Goal: Information Seeking & Learning: Compare options

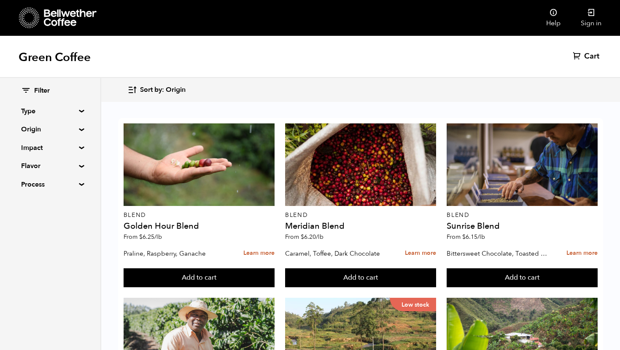
click at [39, 109] on summary "Type" at bounding box center [50, 111] width 58 height 10
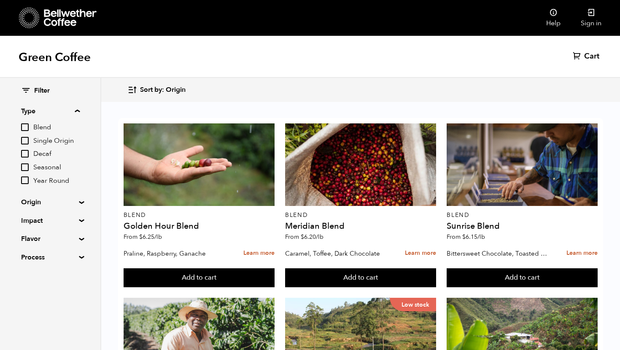
click at [26, 140] on input "Single Origin" at bounding box center [25, 141] width 8 height 8
checkbox input "true"
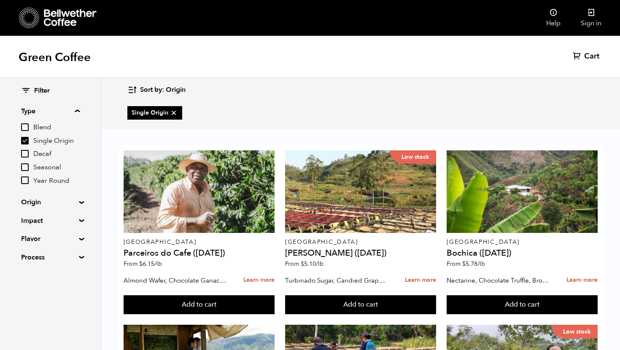
click at [40, 206] on summary "Origin" at bounding box center [50, 202] width 58 height 10
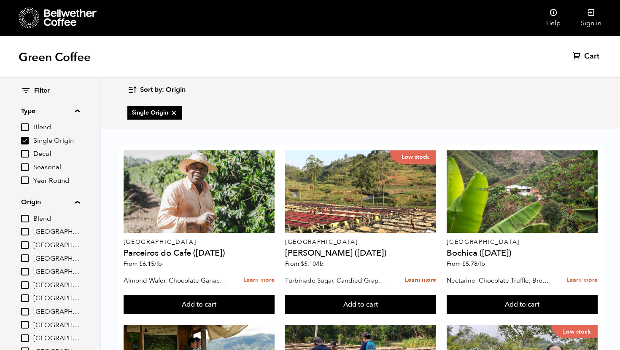
click at [40, 206] on summary "Origin" at bounding box center [50, 202] width 59 height 10
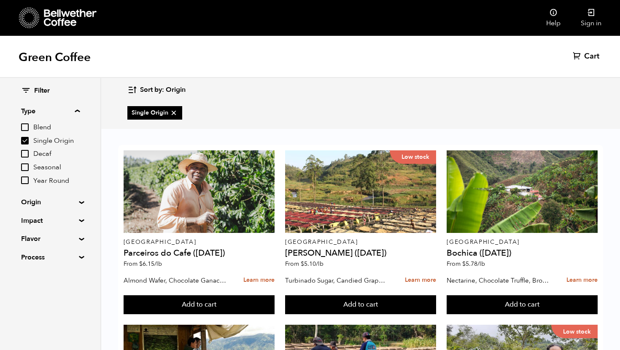
click at [41, 220] on summary "Impact" at bounding box center [50, 221] width 58 height 10
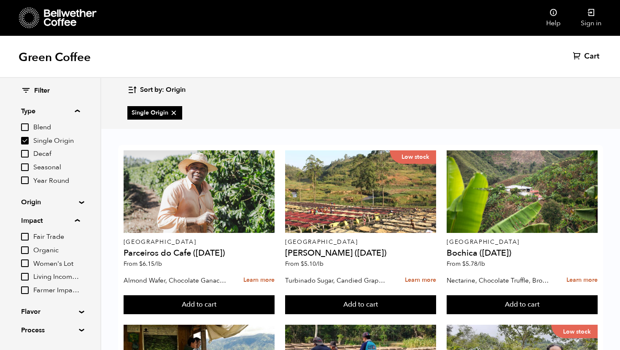
click at [41, 220] on summary "Impact" at bounding box center [50, 221] width 59 height 10
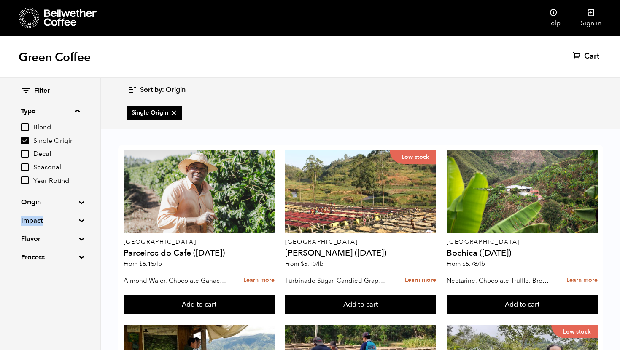
click at [36, 239] on summary "Flavor" at bounding box center [50, 239] width 58 height 10
click at [28, 268] on input "Citrus Fruit" at bounding box center [25, 269] width 8 height 8
checkbox input "true"
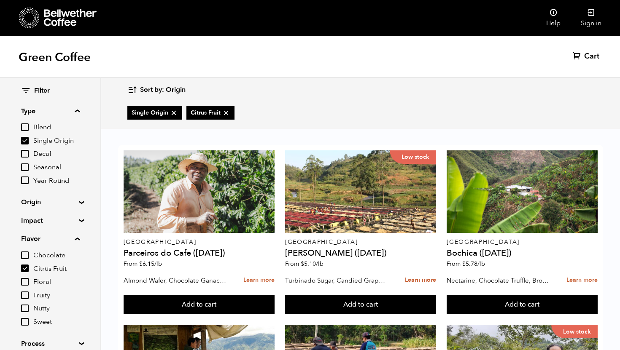
click at [26, 256] on input "Chocolate" at bounding box center [25, 256] width 8 height 8
checkbox input "true"
click at [27, 295] on input "Fruity" at bounding box center [25, 296] width 8 height 8
checkbox input "true"
click at [28, 308] on input "Nutty" at bounding box center [25, 309] width 8 height 8
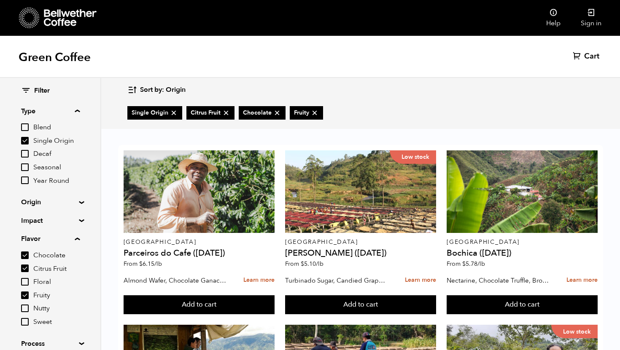
checkbox input "true"
click at [24, 320] on input "Sweet" at bounding box center [25, 322] width 8 height 8
checkbox input "true"
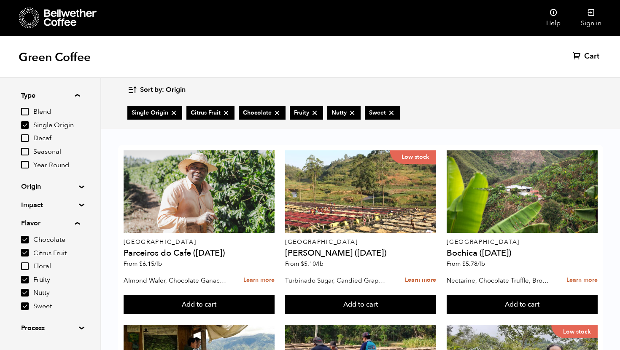
scroll to position [36, 0]
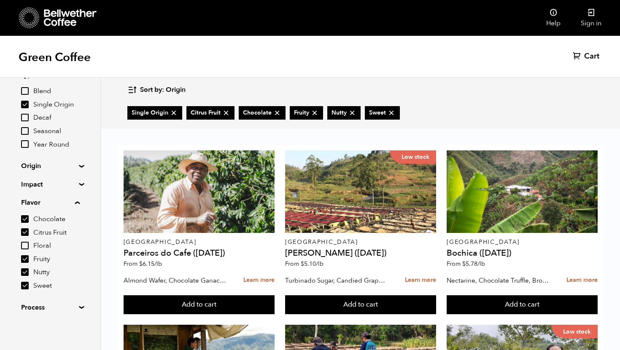
click at [585, 95] on div "Sort by: Origin Sort by: Origin Sort by: Most recent Sort by: Name Sort by: Pri…" at bounding box center [360, 90] width 466 height 20
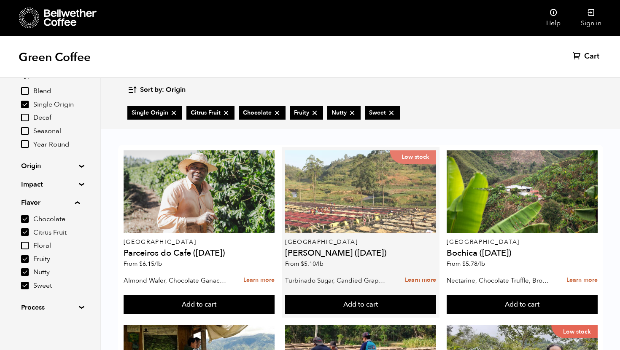
click at [353, 200] on div "Low stock" at bounding box center [360, 191] width 151 height 83
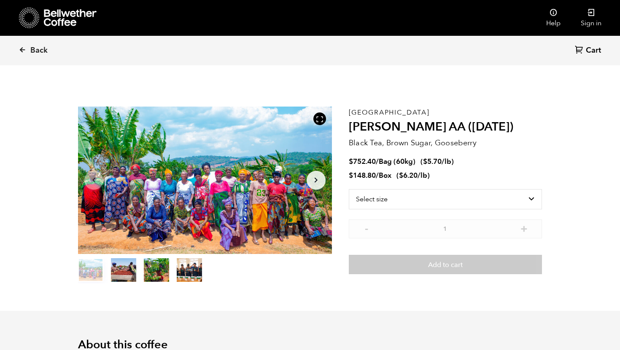
scroll to position [367, 449]
click at [377, 202] on select "Select size Bag (60kg) (132 lbs) Box (24 lbs)" at bounding box center [445, 199] width 193 height 20
select select "box"
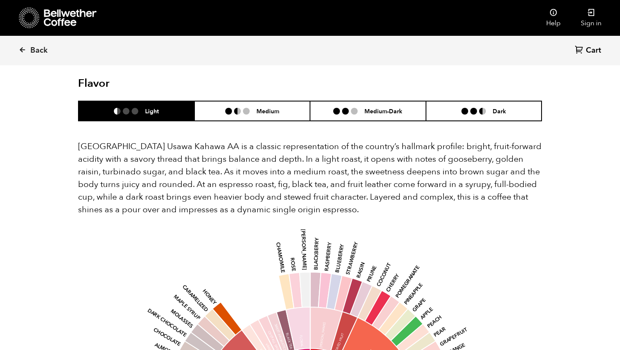
scroll to position [522, 0]
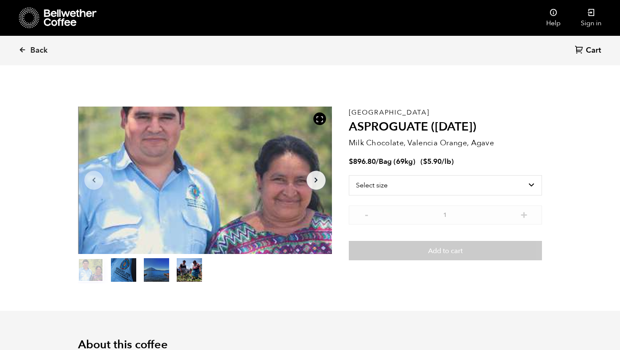
scroll to position [367, 449]
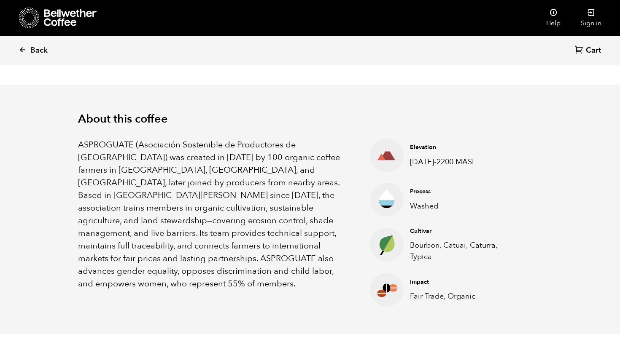
scroll to position [229, 0]
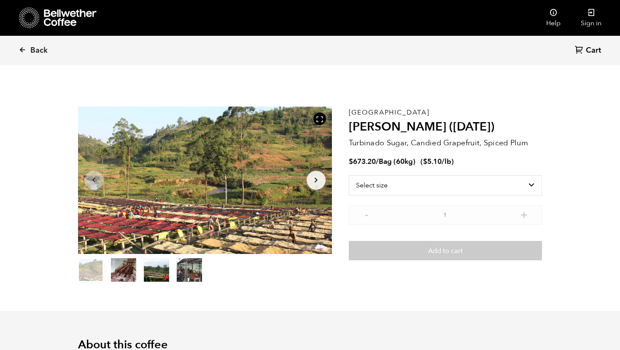
scroll to position [367, 449]
click at [395, 183] on select "Select size Bag (60kg) (132 lbs)" at bounding box center [445, 185] width 193 height 20
select select "bag-3"
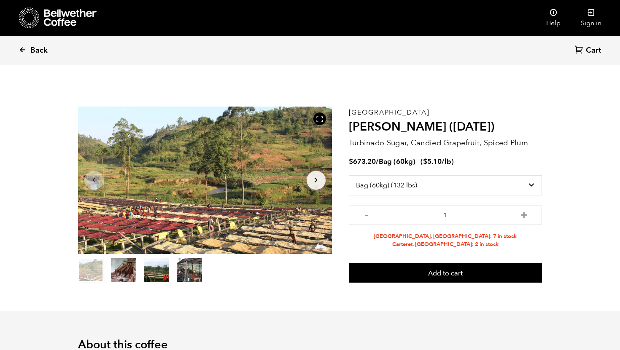
click at [48, 49] on link "Back" at bounding box center [45, 50] width 52 height 29
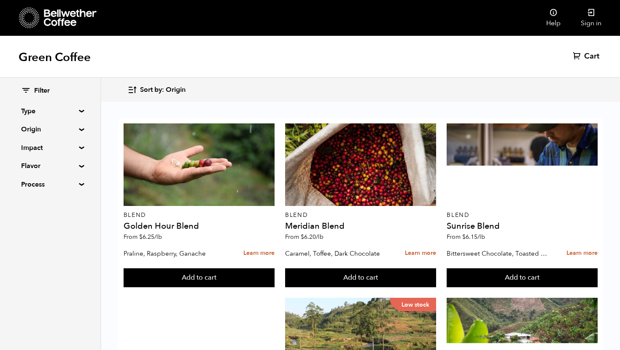
scroll to position [645, 0]
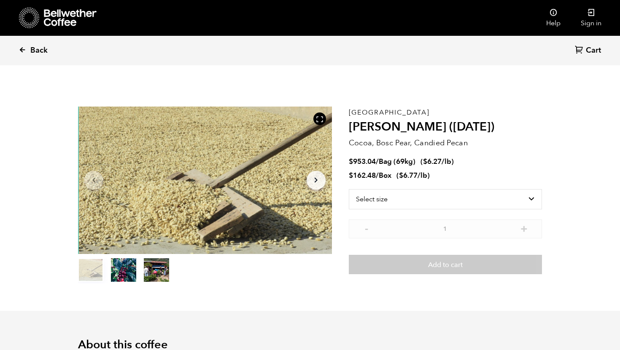
click at [40, 46] on span "Back" at bounding box center [38, 51] width 17 height 10
